Goal: Navigation & Orientation: Find specific page/section

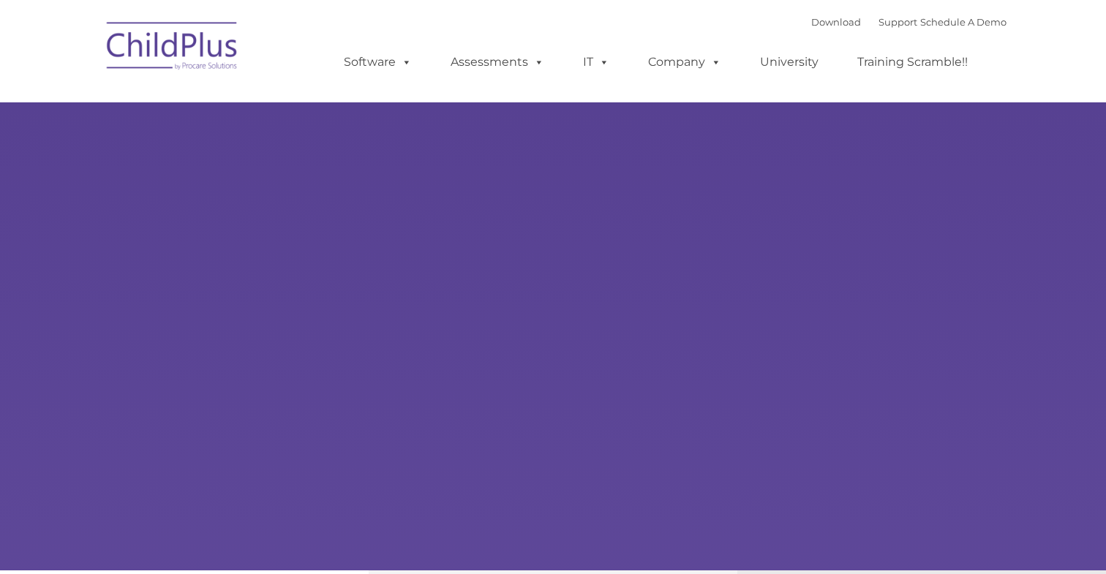
type input ""
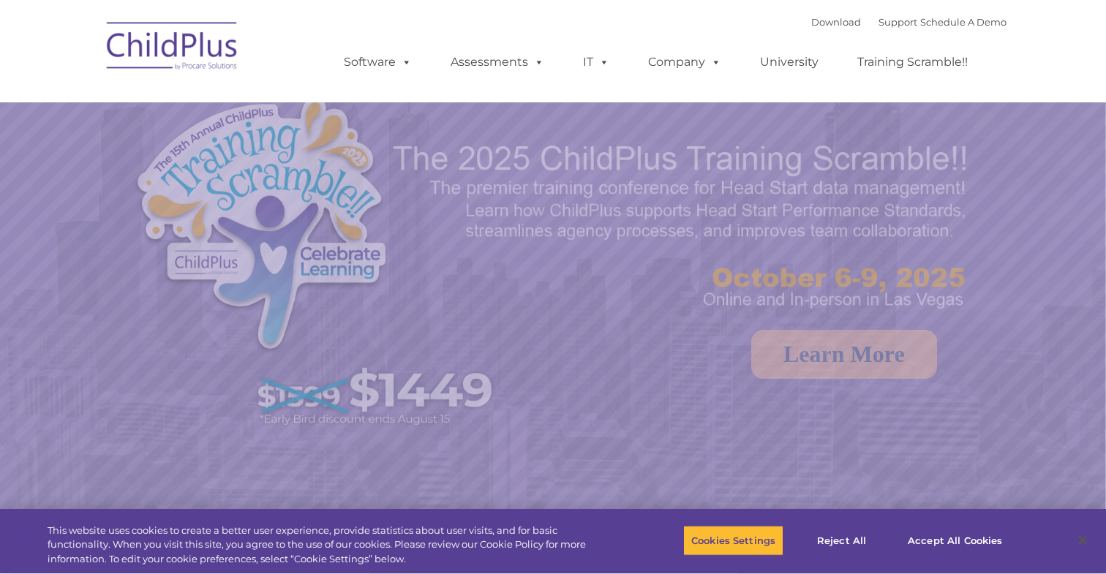
select select "MEDIUM"
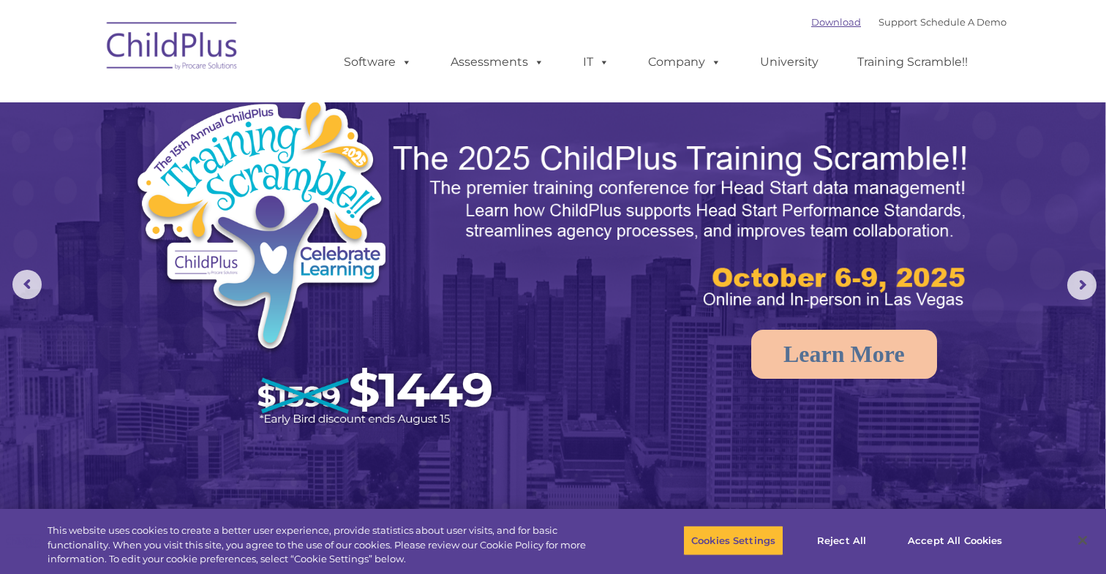
click at [828, 18] on link "Download" at bounding box center [836, 22] width 50 height 12
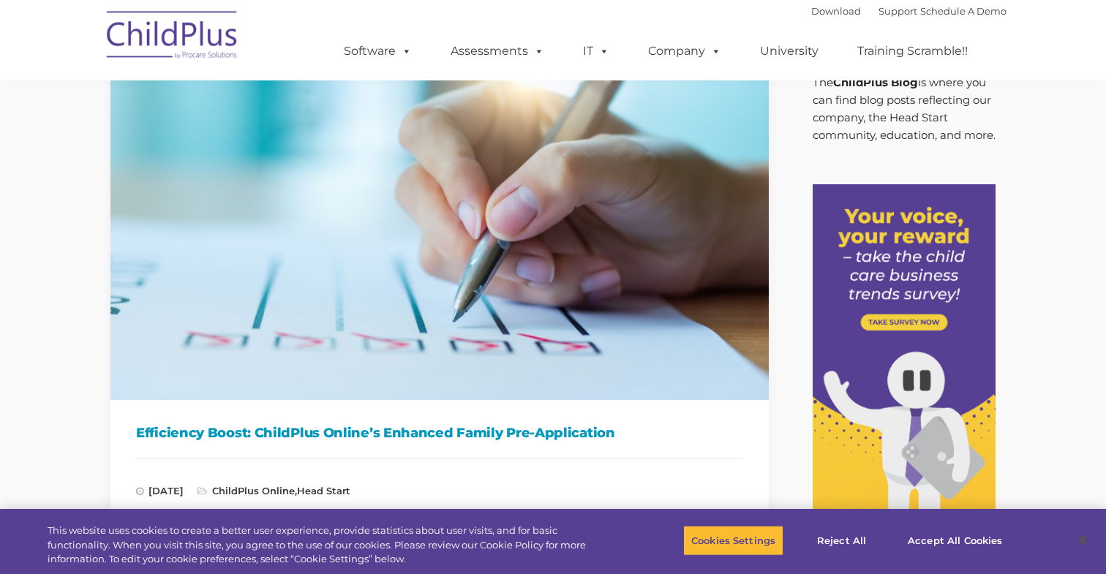
scroll to position [73, 0]
click at [929, 544] on button "Accept All Cookies" at bounding box center [955, 540] width 110 height 31
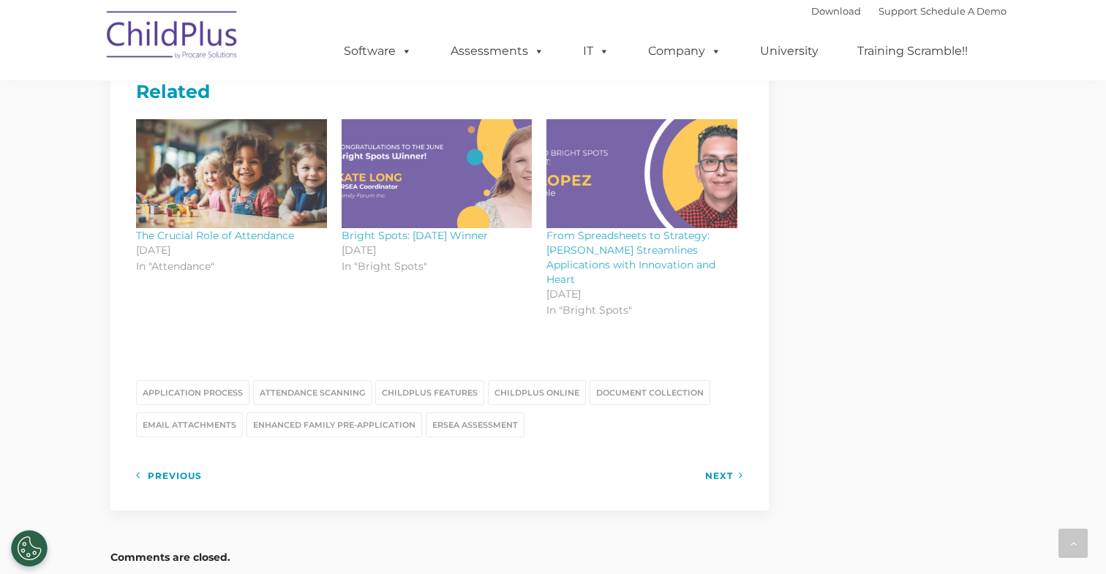
scroll to position [1755, 0]
click at [374, 48] on link "Software" at bounding box center [377, 51] width 97 height 29
